Goal: Task Accomplishment & Management: Use online tool/utility

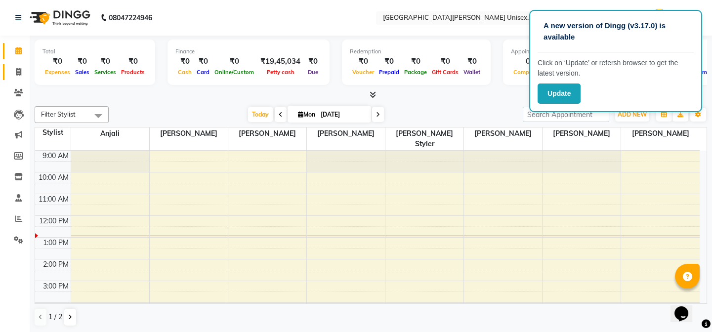
click at [14, 64] on link "Invoice" at bounding box center [15, 72] width 24 height 16
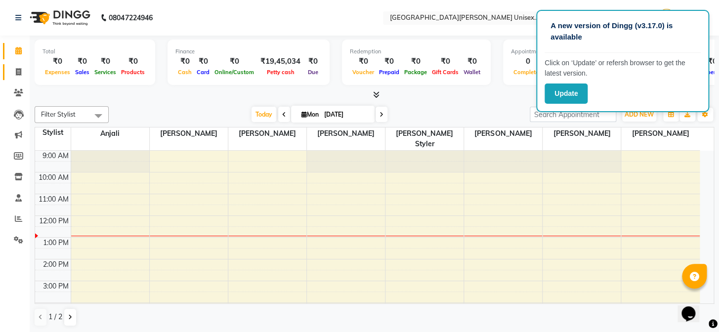
select select "service"
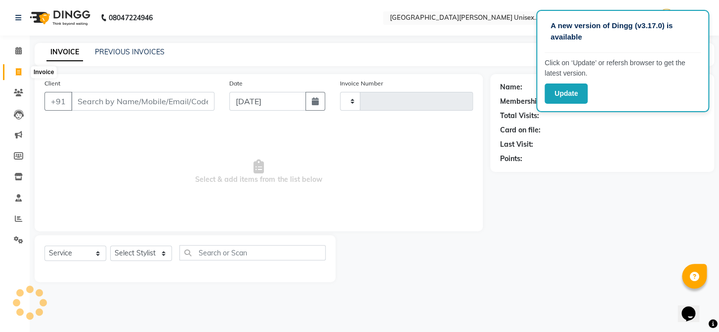
click at [14, 71] on span at bounding box center [18, 72] width 17 height 11
select select "service"
select select "7055"
type input "2906"
click at [155, 262] on div "Select Service Product Membership Package Voucher Prepaid Gift Card Select Styl…" at bounding box center [184, 256] width 281 height 23
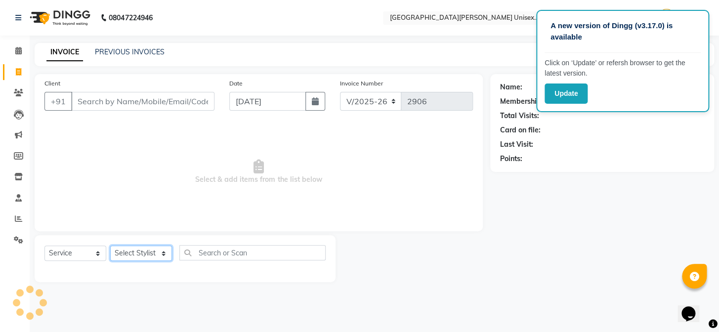
click at [160, 251] on select "Select Stylist" at bounding box center [141, 253] width 62 height 15
select select "58731"
click at [110, 246] on select "Select Stylist anjali [PERSON_NAME] [PERSON_NAME] styler [PERSON_NAME] [PERSON_…" at bounding box center [141, 253] width 62 height 15
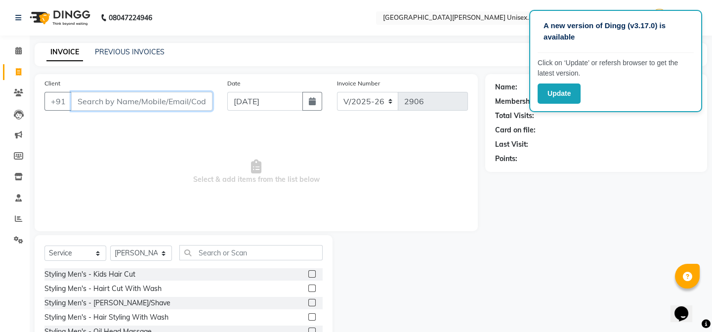
click at [157, 105] on input "Client" at bounding box center [141, 101] width 141 height 19
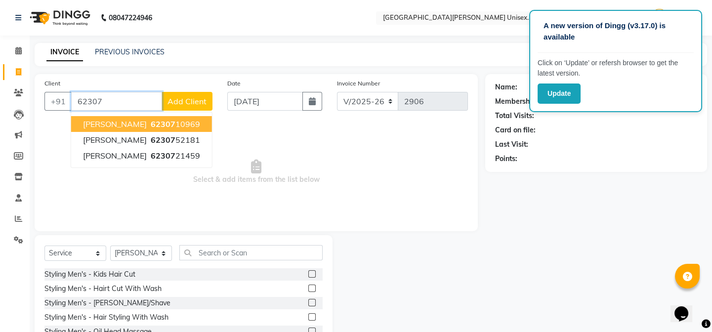
click at [157, 120] on button "[PERSON_NAME] 62307 10969" at bounding box center [141, 124] width 141 height 16
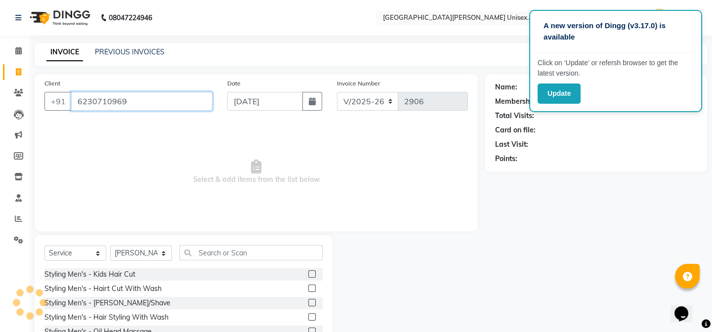
type input "6230710969"
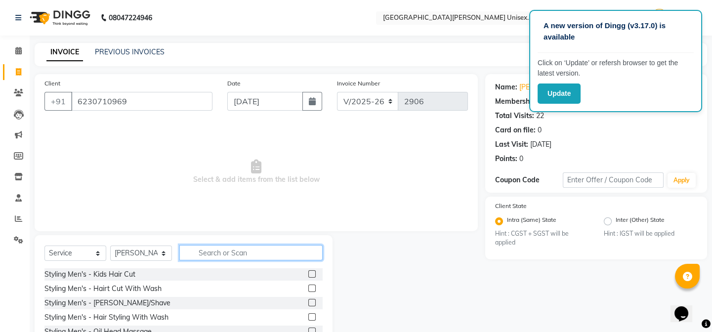
click at [260, 247] on input "text" at bounding box center [250, 252] width 143 height 15
type input "THRE"
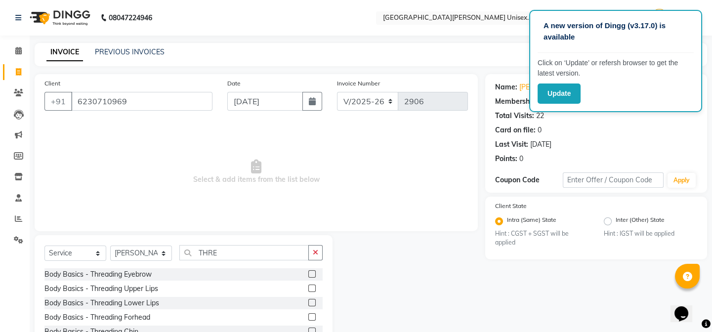
click at [308, 272] on label at bounding box center [311, 273] width 7 height 7
click at [308, 272] on input "checkbox" at bounding box center [311, 274] width 6 height 6
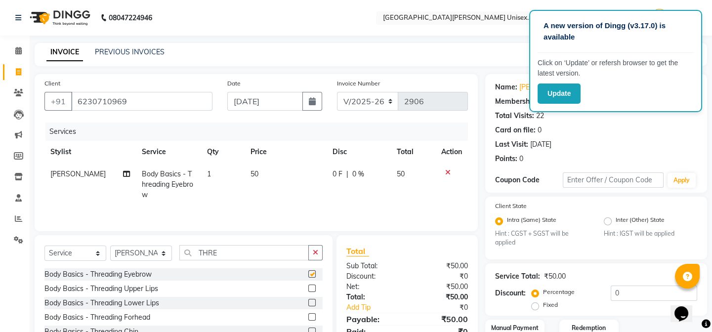
checkbox input "false"
click at [308, 287] on label at bounding box center [311, 288] width 7 height 7
click at [308, 287] on input "checkbox" at bounding box center [311, 289] width 6 height 6
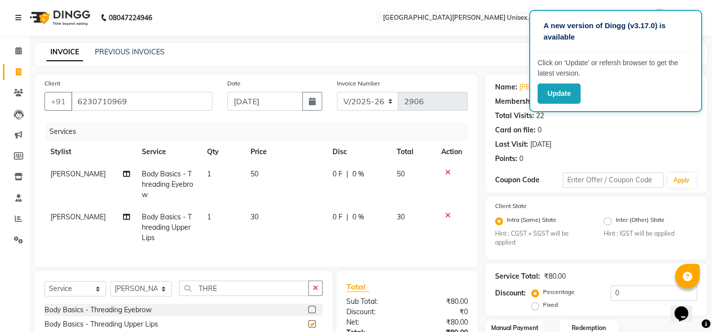
checkbox input "false"
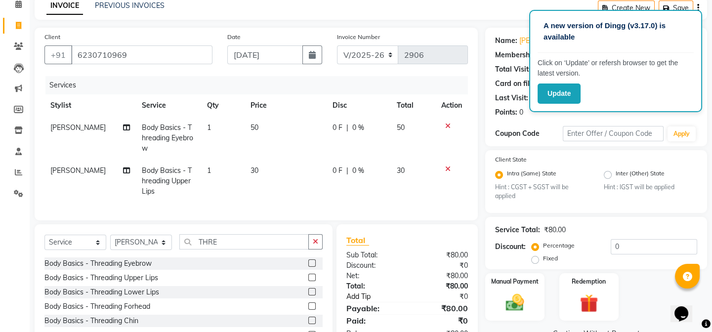
scroll to position [89, 0]
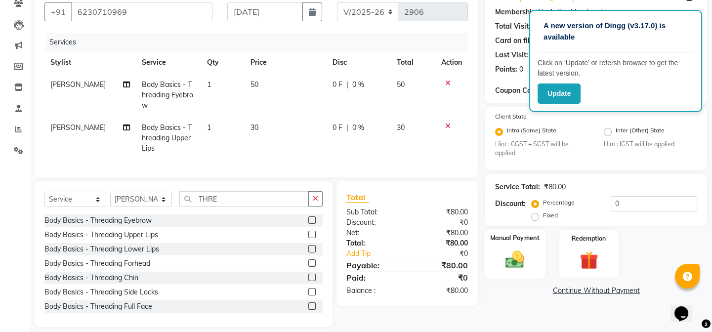
click at [522, 260] on img at bounding box center [515, 260] width 31 height 22
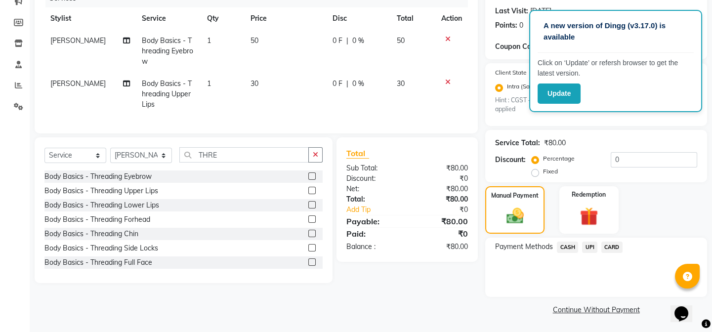
scroll to position [133, 0]
click at [586, 240] on div "Payment Methods CASH UPI CARD" at bounding box center [596, 267] width 222 height 59
click at [590, 244] on span "UPI" at bounding box center [589, 247] width 15 height 11
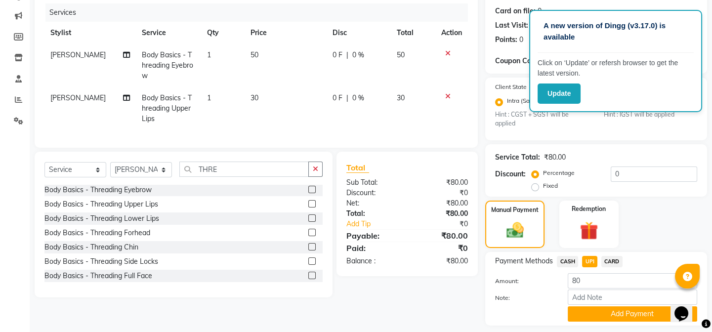
scroll to position [148, 0]
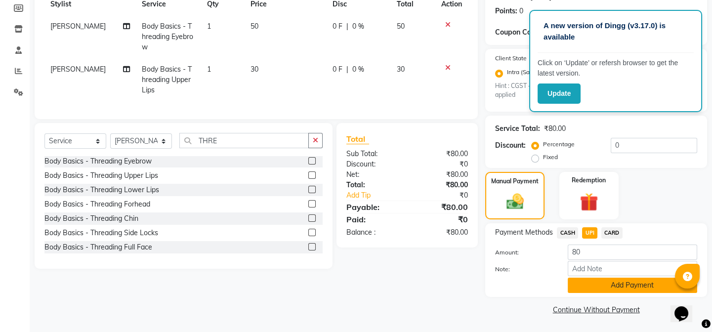
click at [645, 286] on button "Add Payment" at bounding box center [633, 285] width 130 height 15
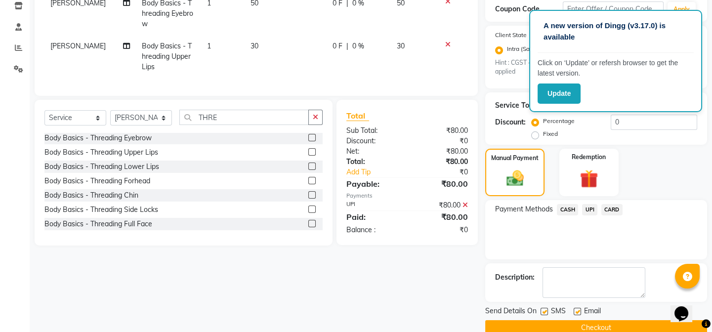
scroll to position [189, 0]
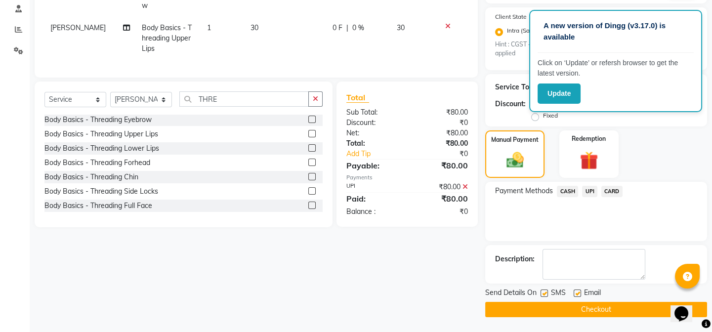
click at [585, 311] on button "Checkout" at bounding box center [596, 309] width 222 height 15
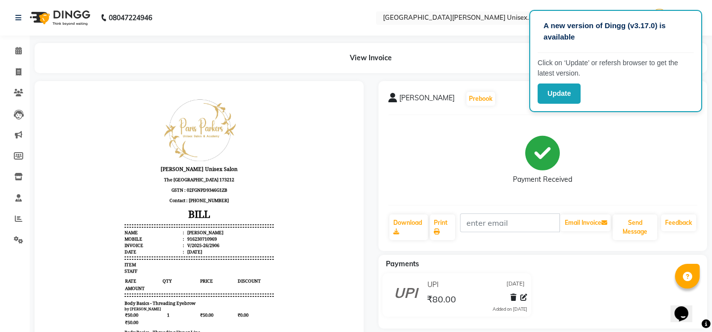
scroll to position [8, 0]
